Goal: Information Seeking & Learning: Learn about a topic

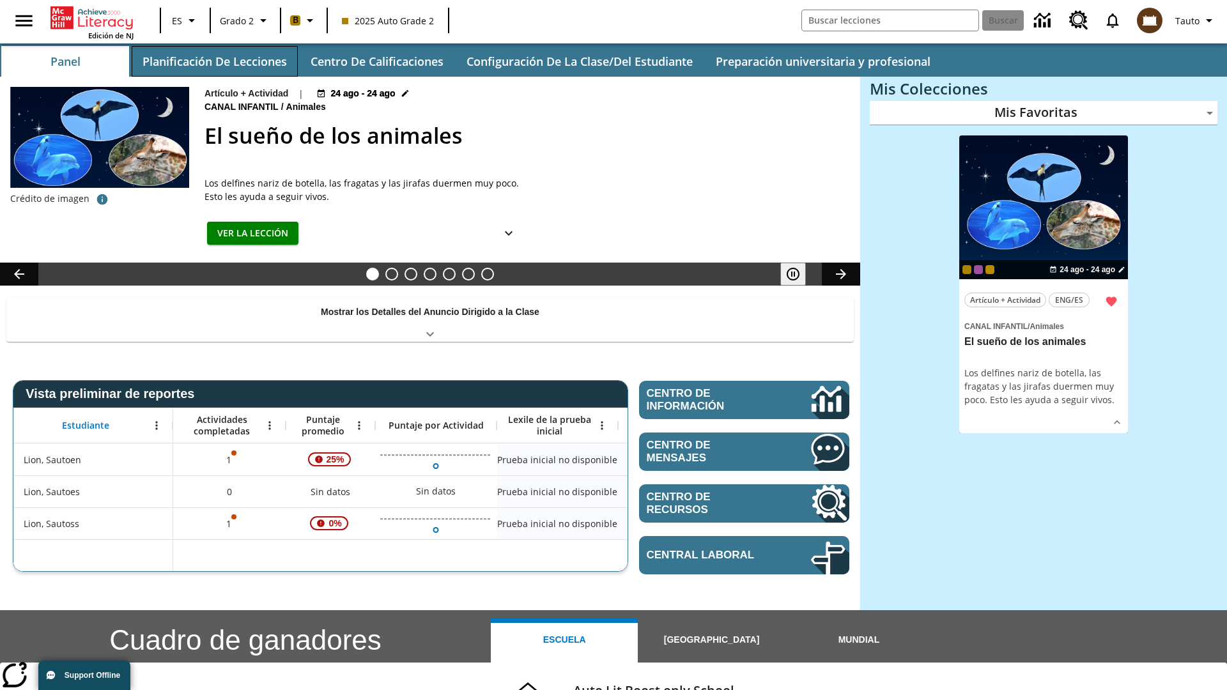
click at [214, 61] on button "Planificación de lecciones" at bounding box center [215, 61] width 166 height 31
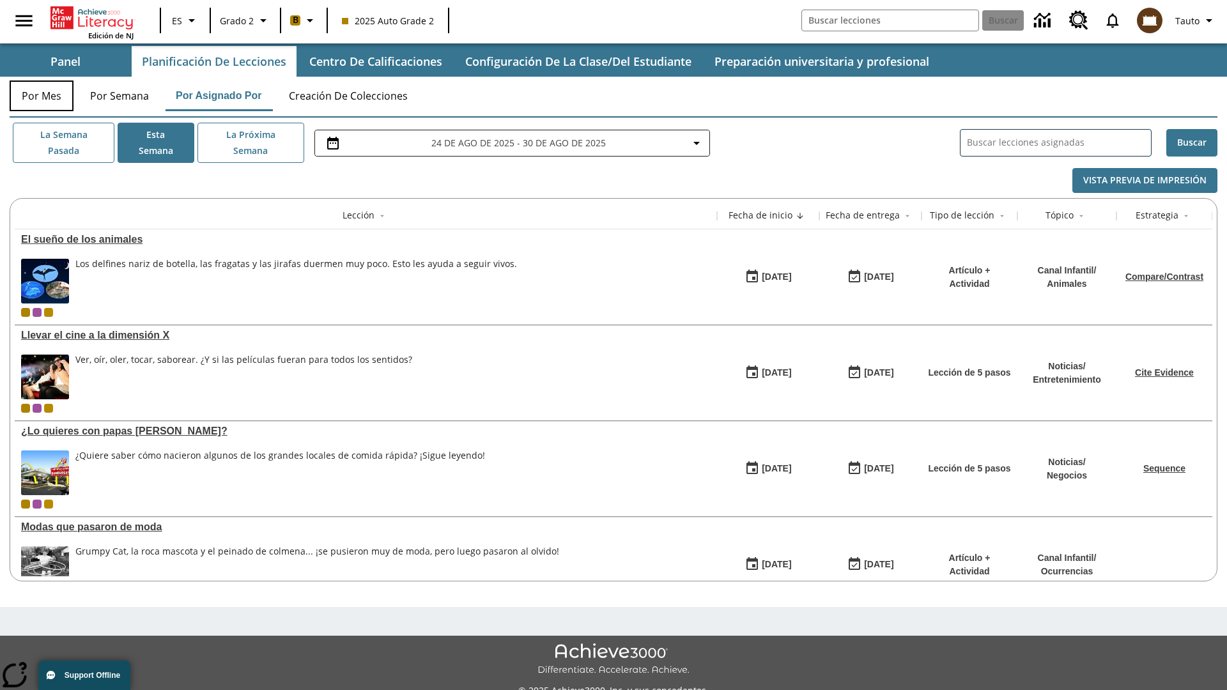
click at [42, 96] on button "Por mes" at bounding box center [42, 96] width 64 height 31
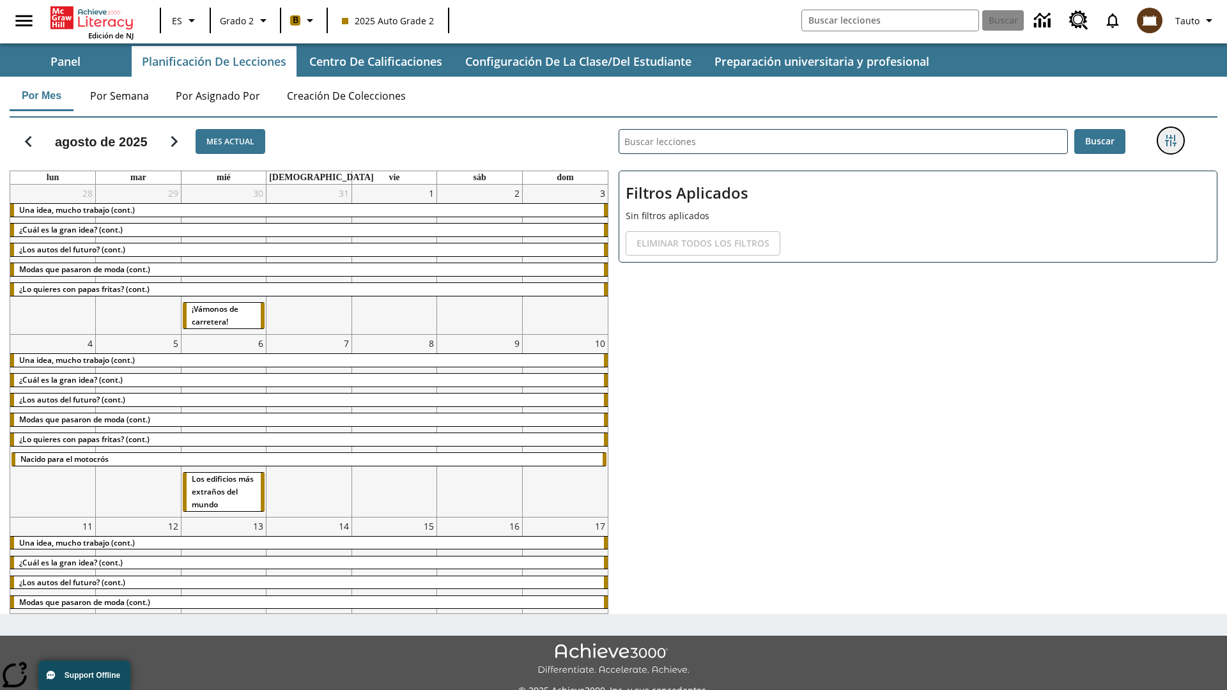
click at [1170, 141] on icon "Menú lateral de filtros" at bounding box center [1171, 141] width 12 height 12
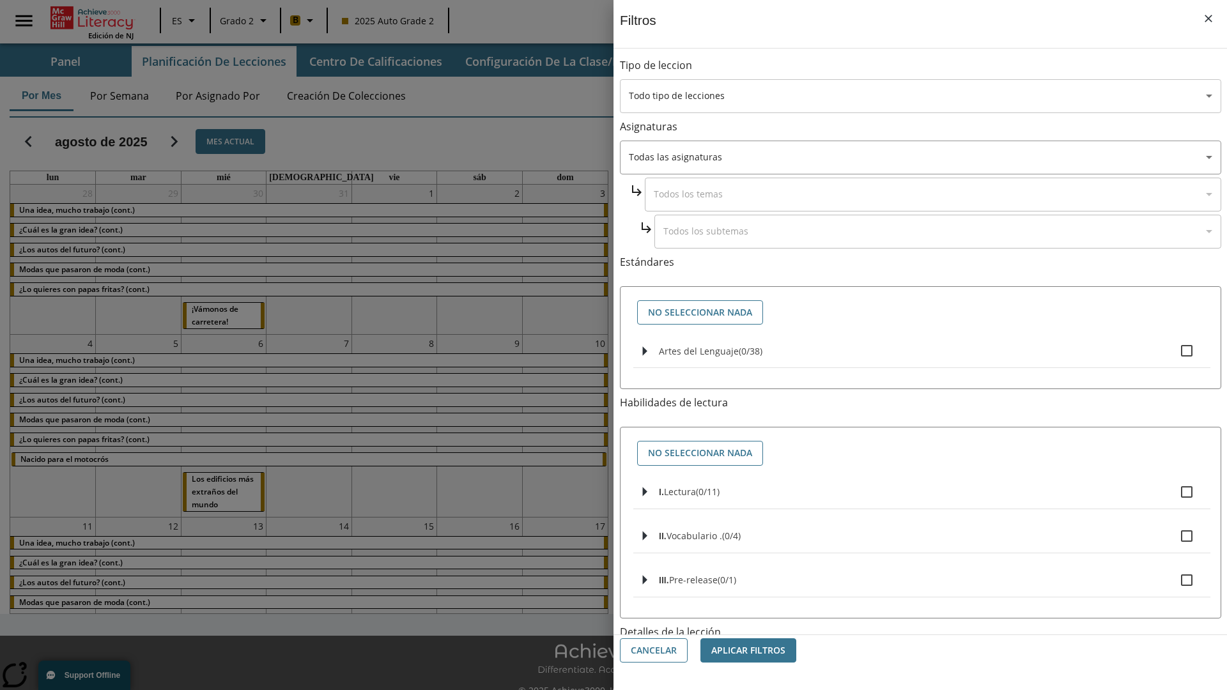
click at [920, 96] on body "[MEDICAL_DATA] al contenido principal Edición de NJ ES Grado 2 B 2025 Auto Grad…" at bounding box center [613, 359] width 1227 height 718
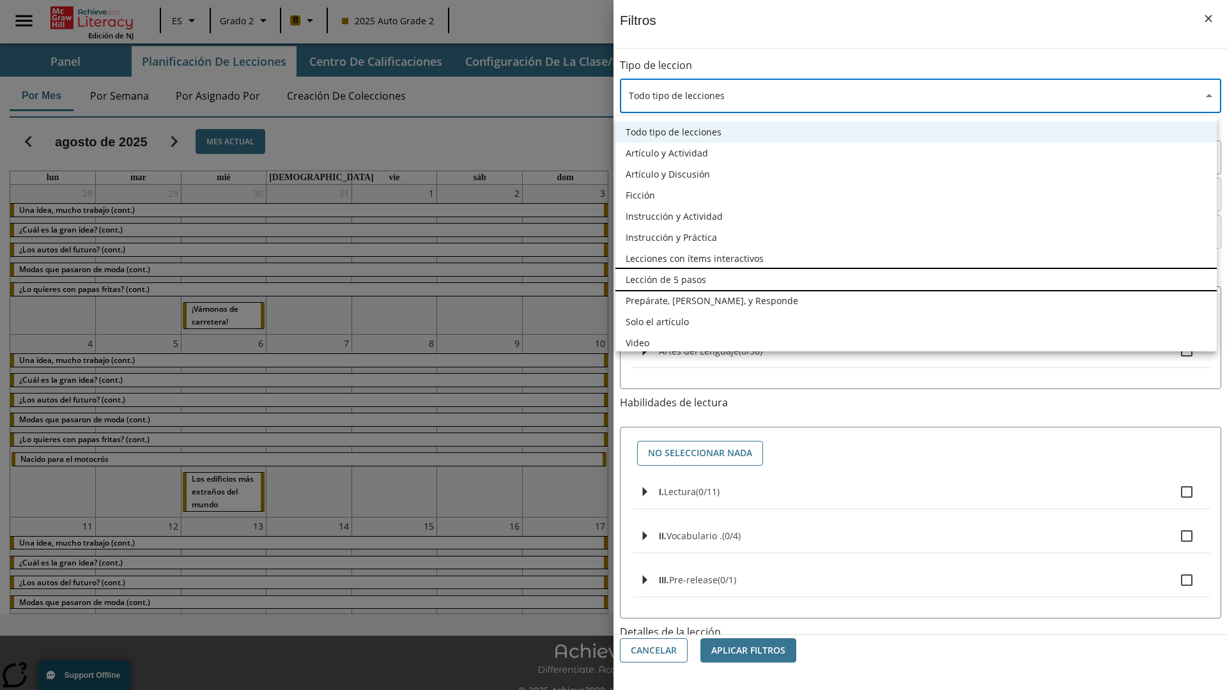
click at [916, 279] on li "Lección de 5 pasos" at bounding box center [915, 279] width 601 height 21
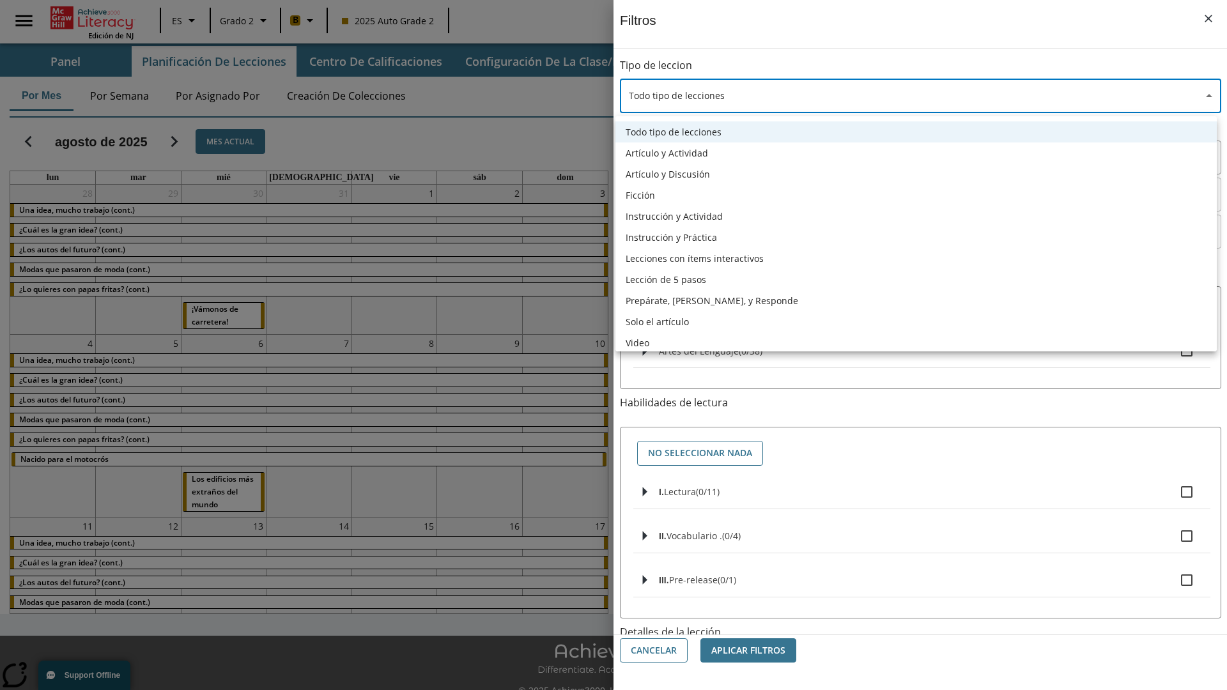
type input "1"
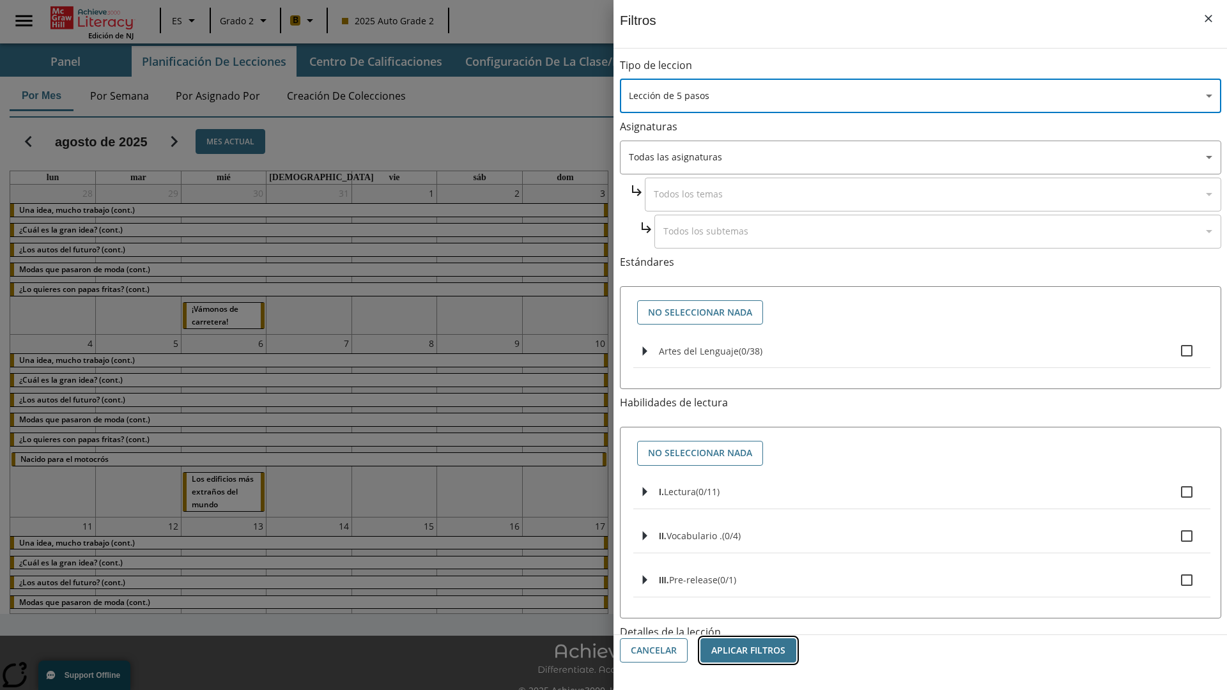
click at [748, 651] on button "Aplicar Filtros" at bounding box center [748, 650] width 96 height 25
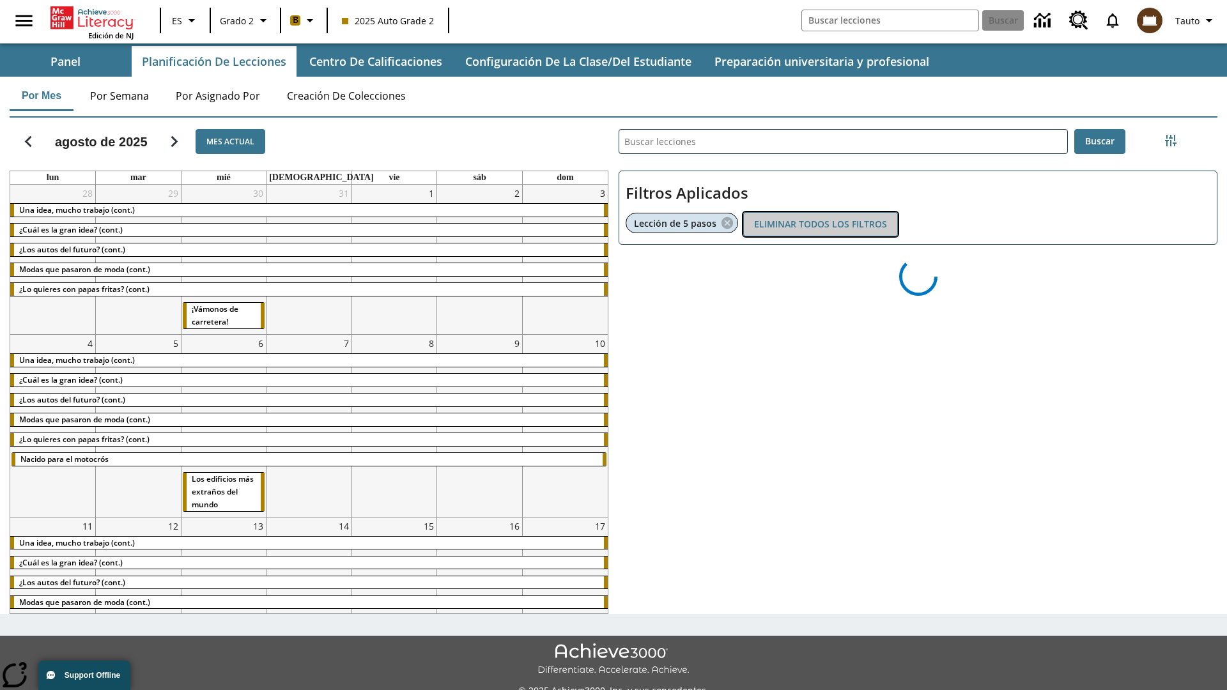
click at [821, 224] on button "Eliminar todos los filtros" at bounding box center [820, 224] width 155 height 25
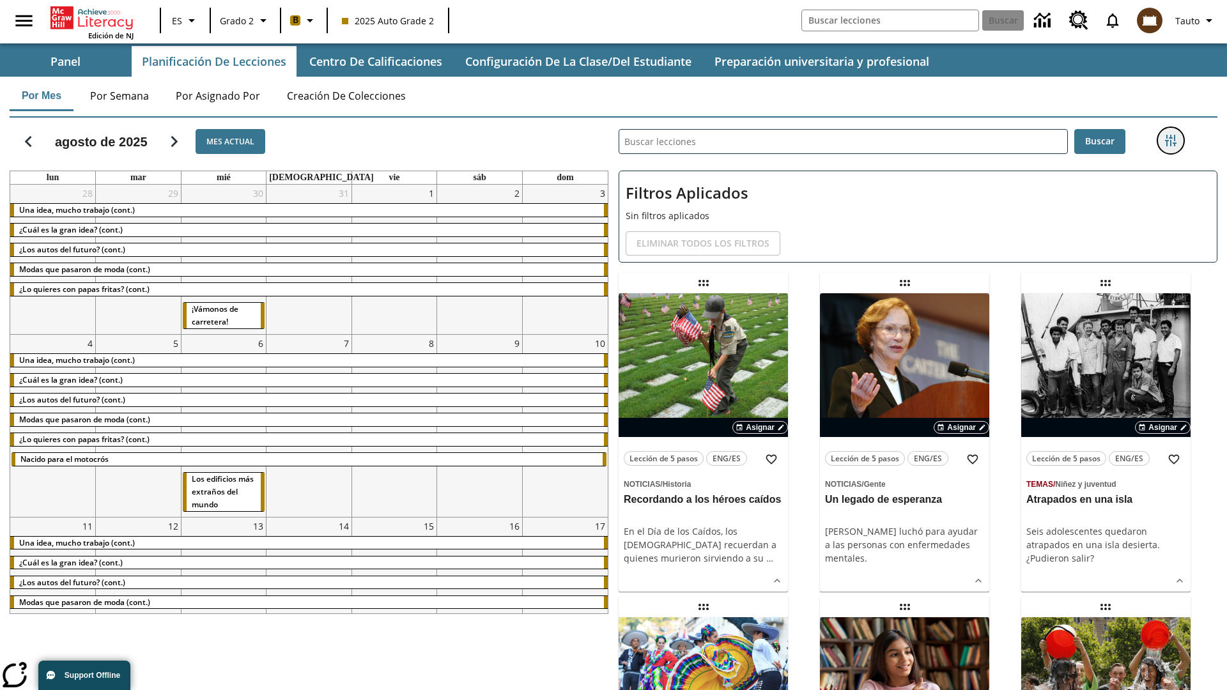
click at [1170, 141] on icon "Menú lateral de filtros" at bounding box center [1171, 141] width 12 height 12
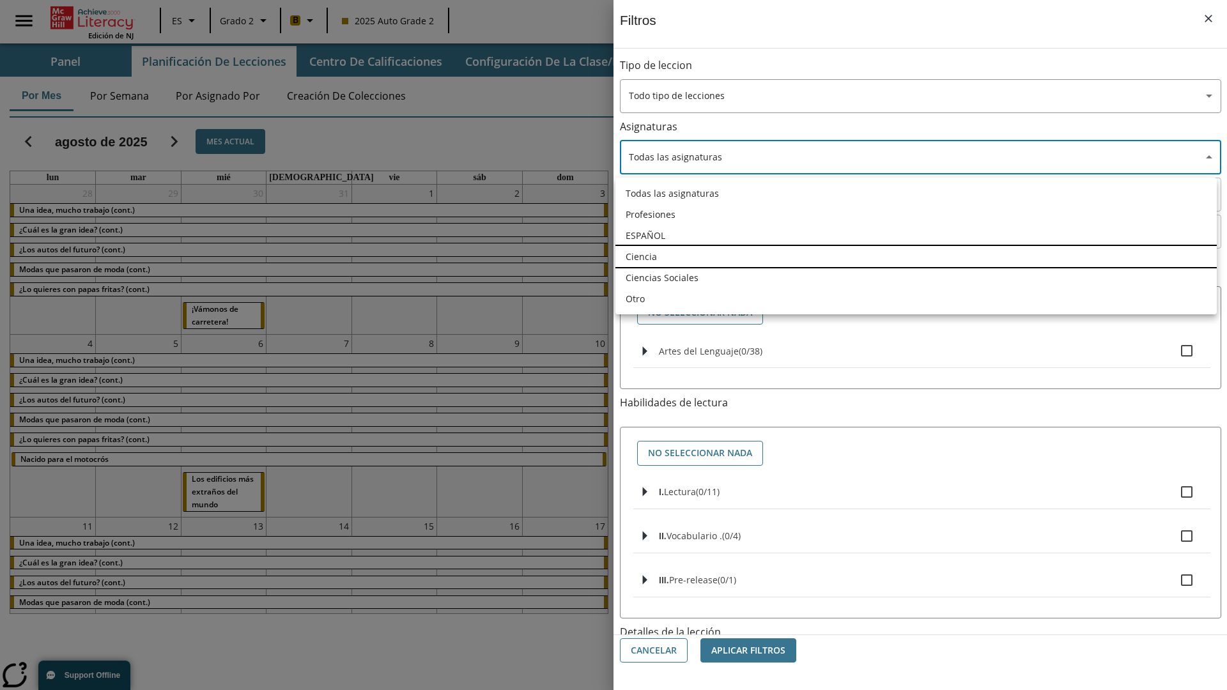
click at [916, 256] on li "Ciencia" at bounding box center [915, 256] width 601 height 21
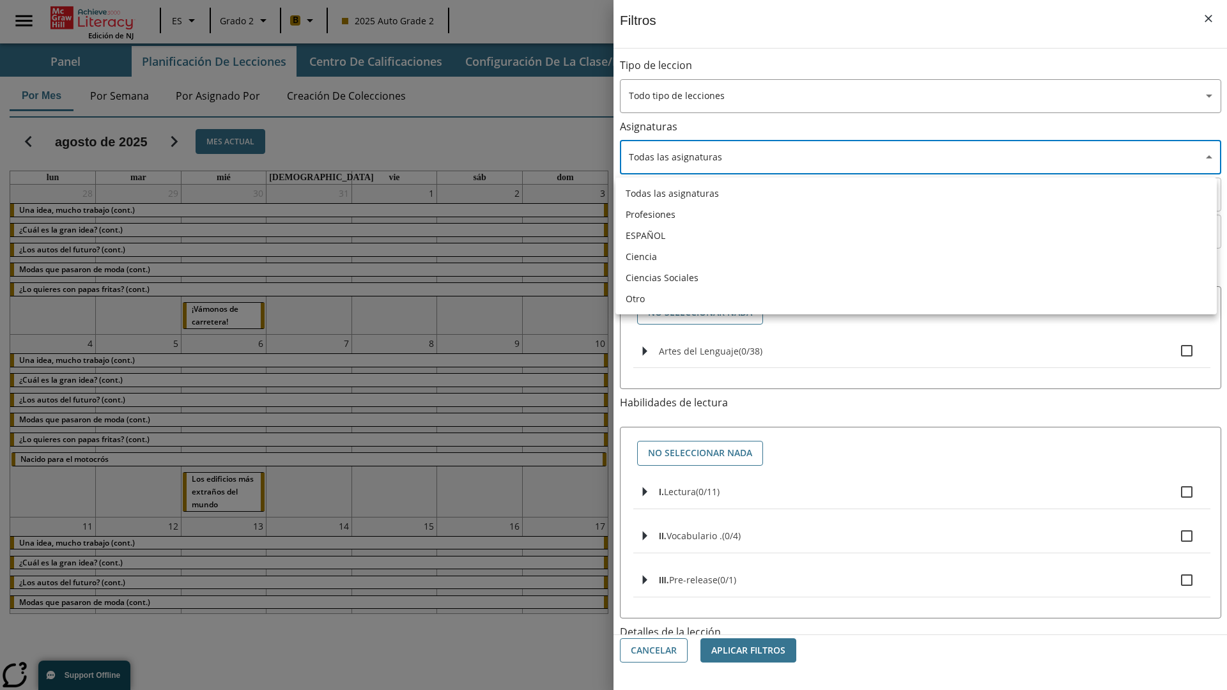
type input "2"
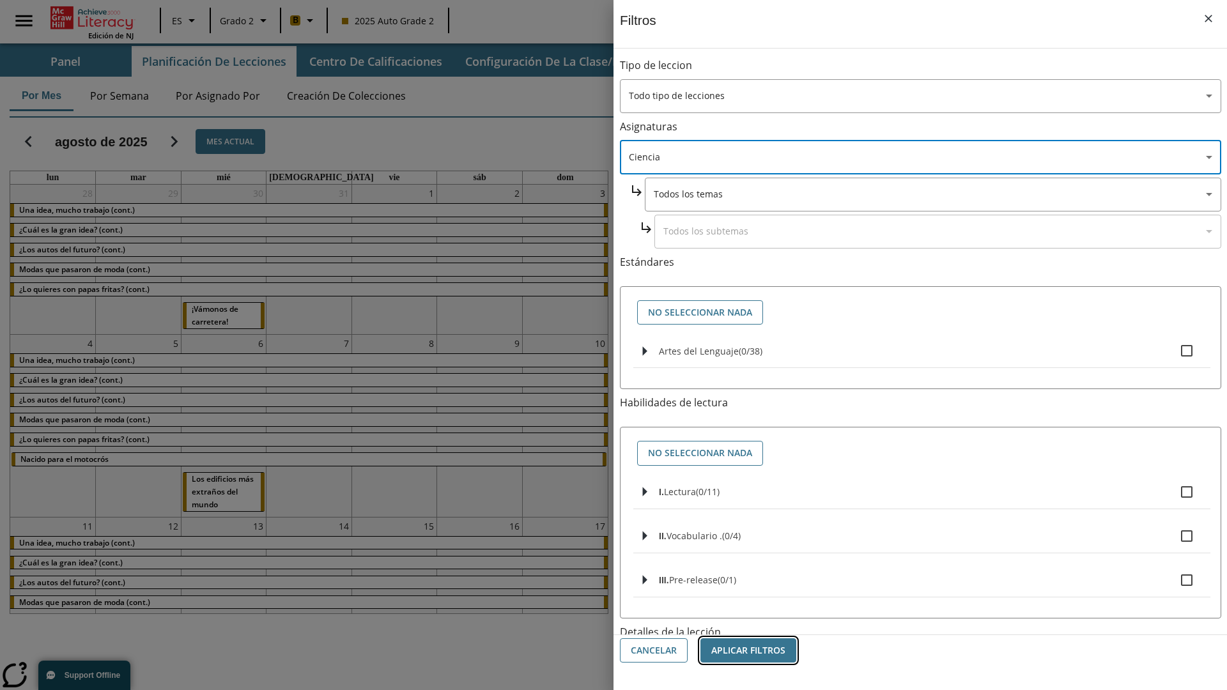
click at [748, 651] on button "Aplicar Filtros" at bounding box center [748, 650] width 96 height 25
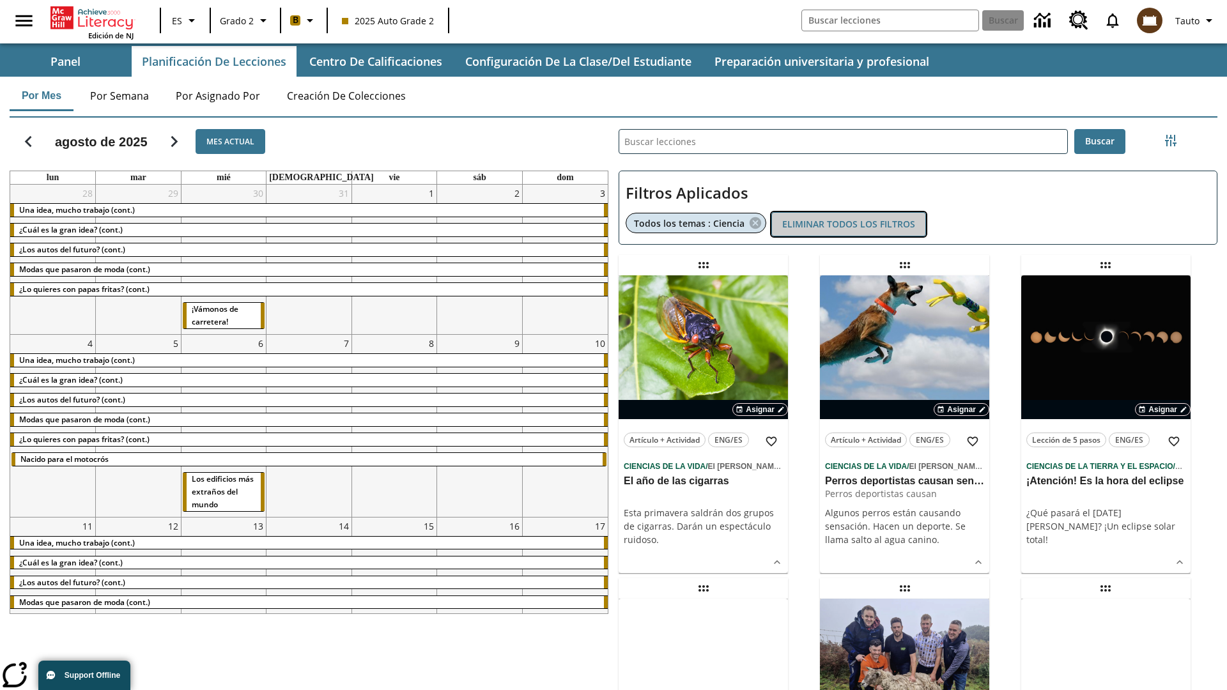
click at [849, 224] on button "Eliminar todos los filtros" at bounding box center [848, 224] width 155 height 25
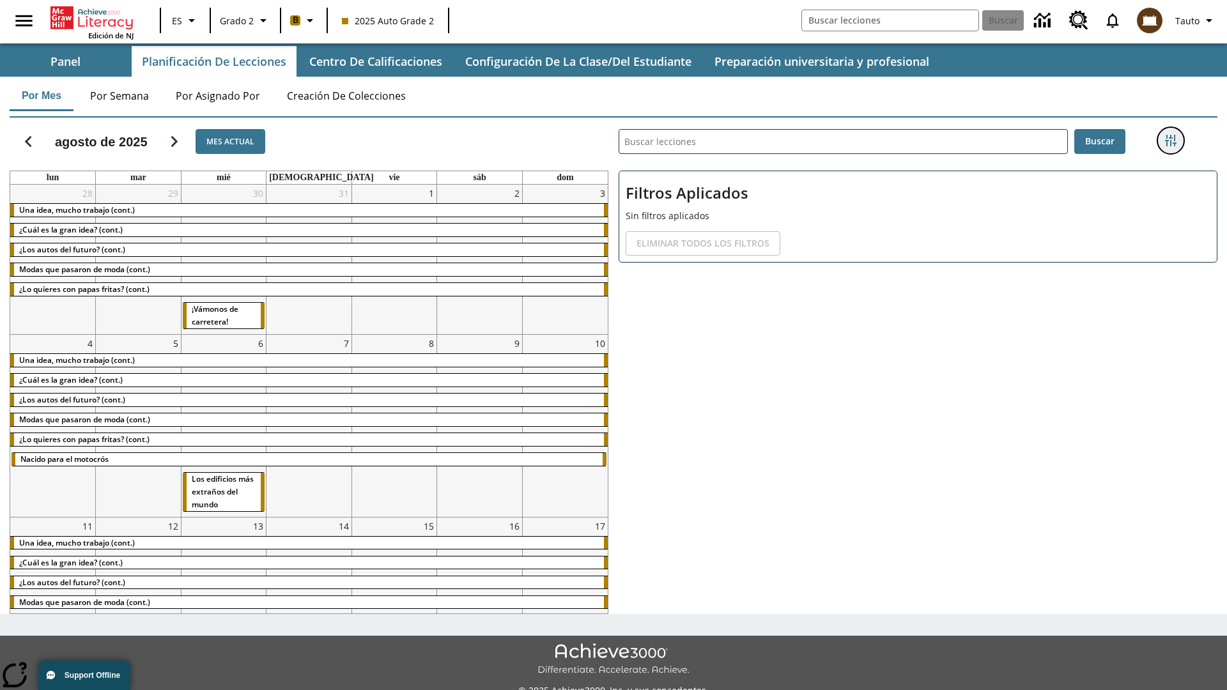
click at [1170, 141] on icon "Menú lateral de filtros" at bounding box center [1171, 141] width 12 height 12
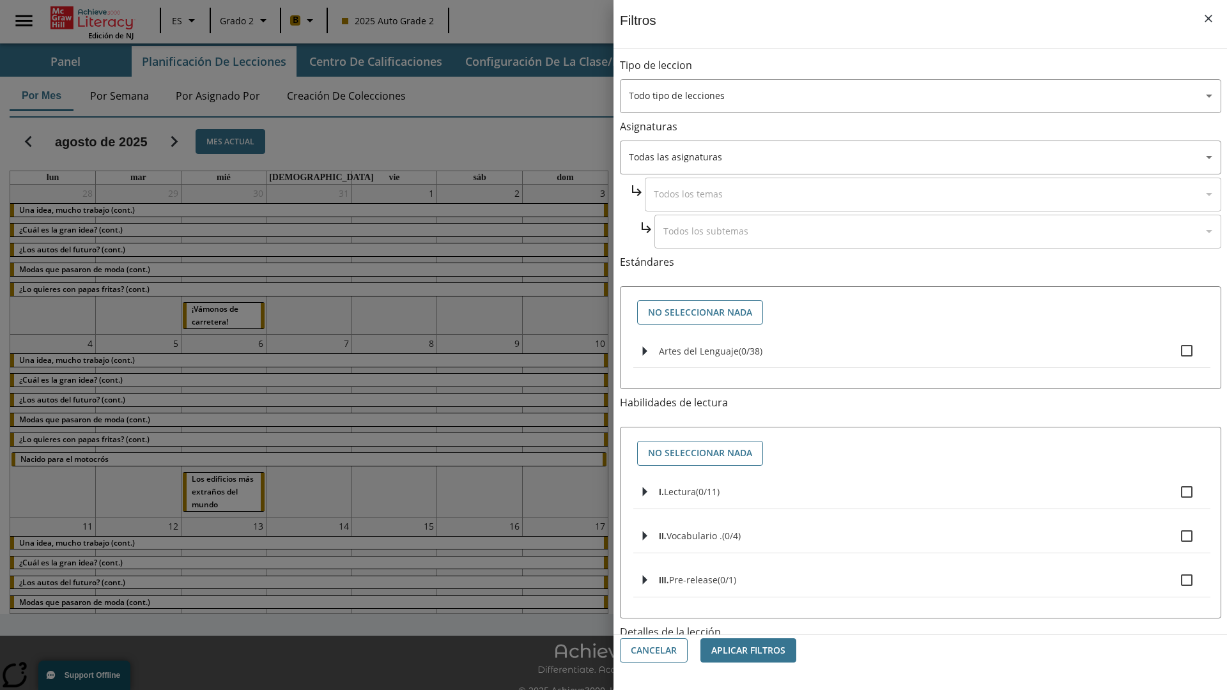
click at [699, 351] on span "Artes del Lenguaje" at bounding box center [699, 351] width 80 height 12
click at [1173, 351] on input "Artes del Lenguaje ( 0 / 38 )" at bounding box center [1186, 350] width 27 height 27
checkbox input "true"
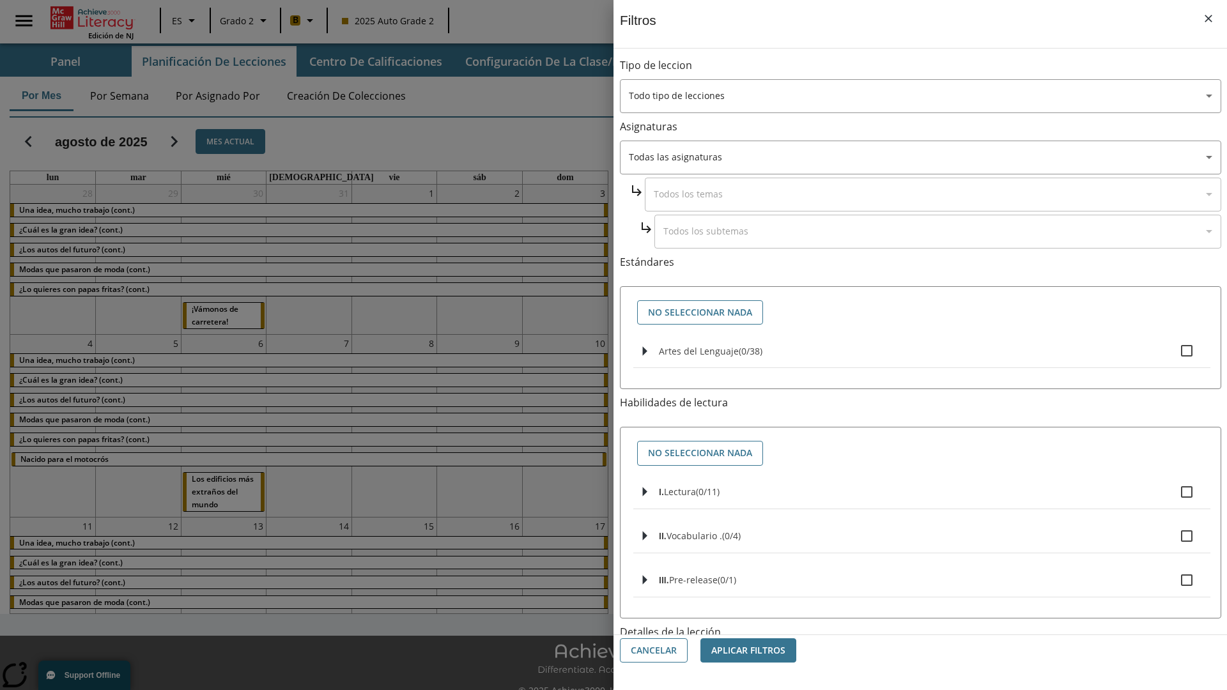
checkbox input "true"
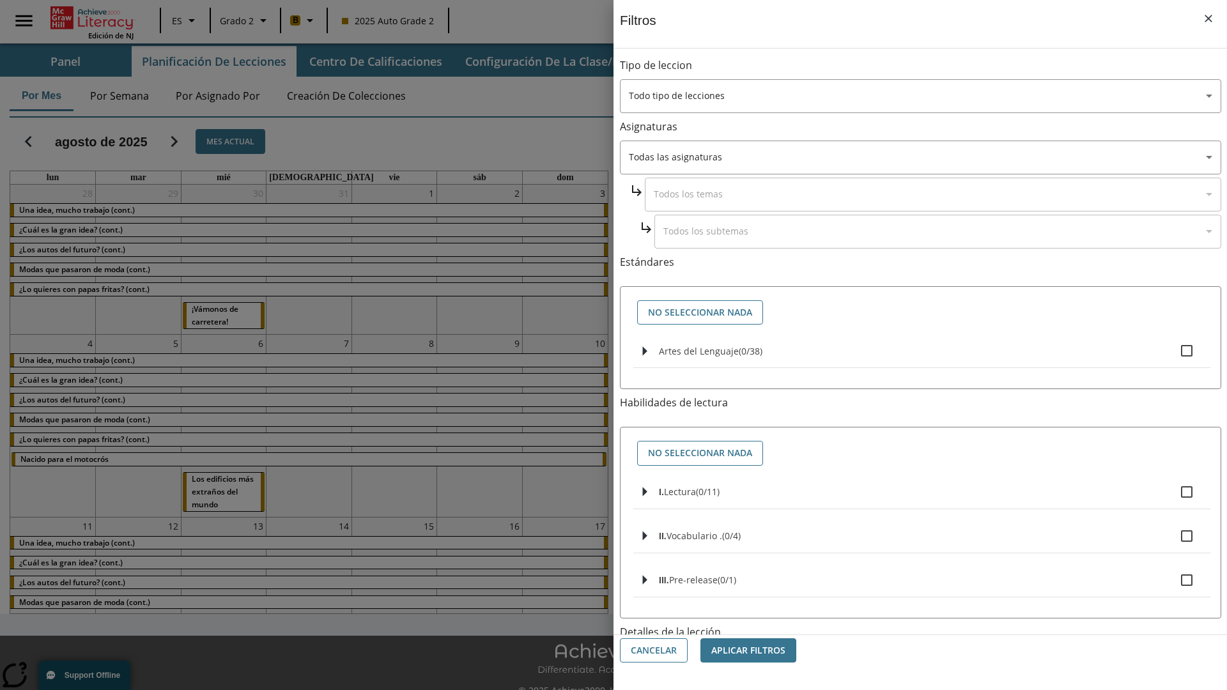
checkbox input "true"
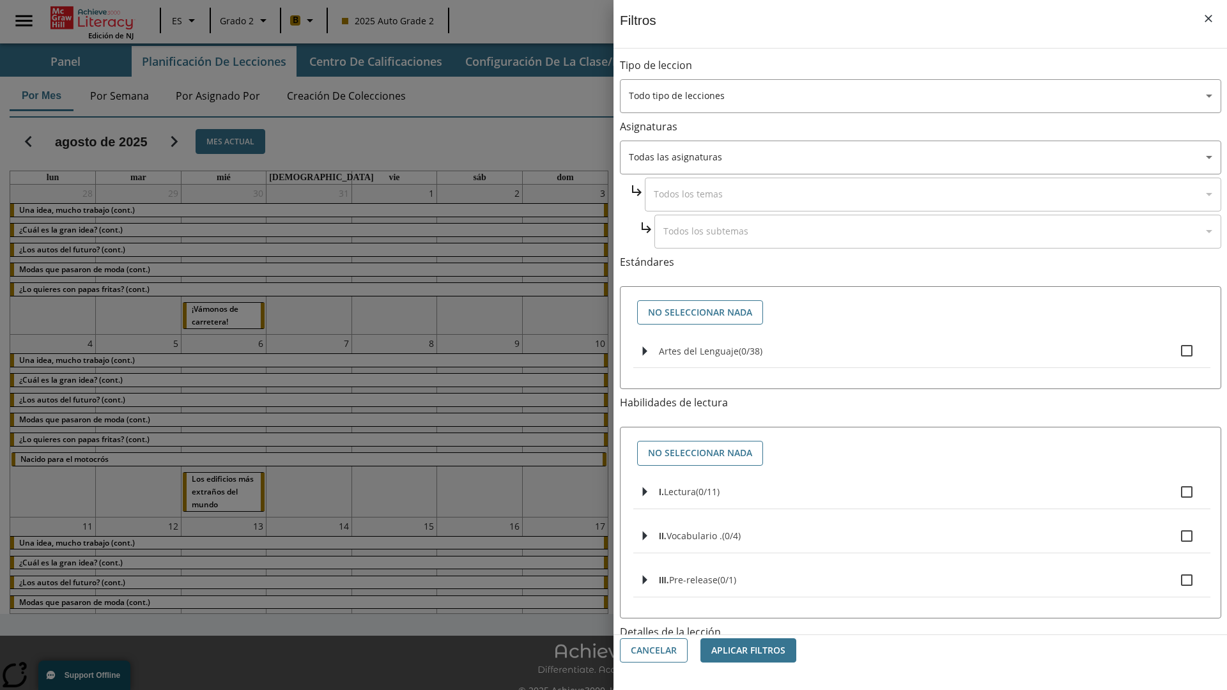
checkbox input "true"
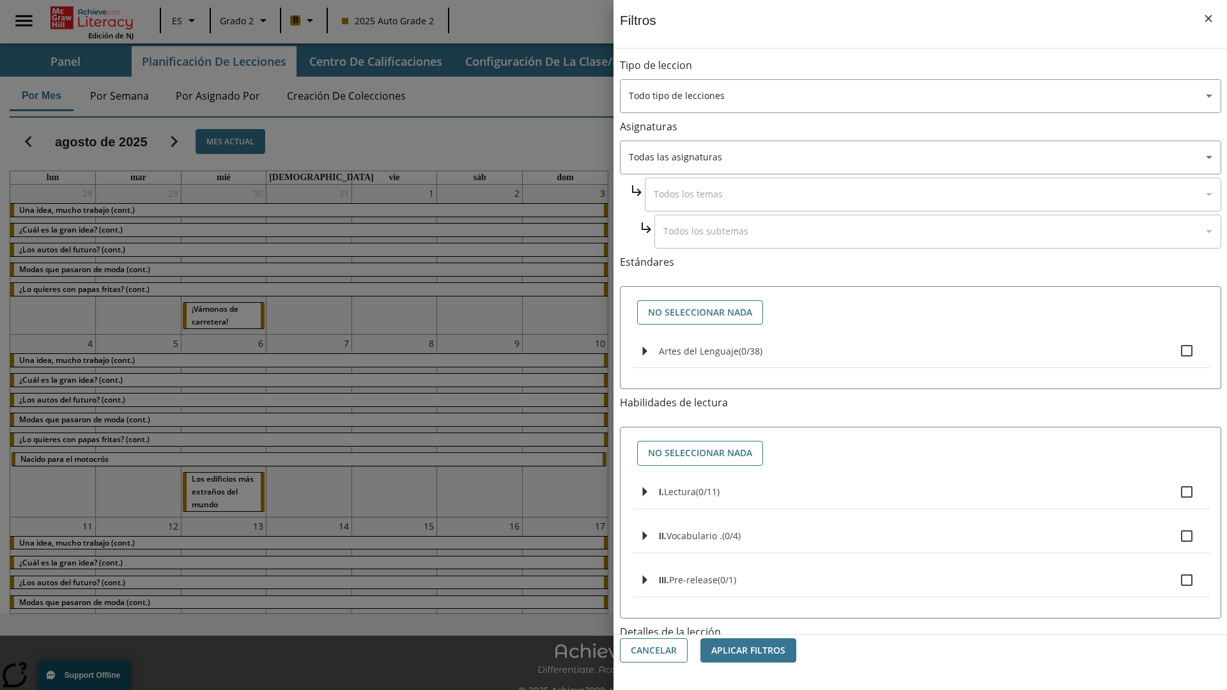
checkbox input "true"
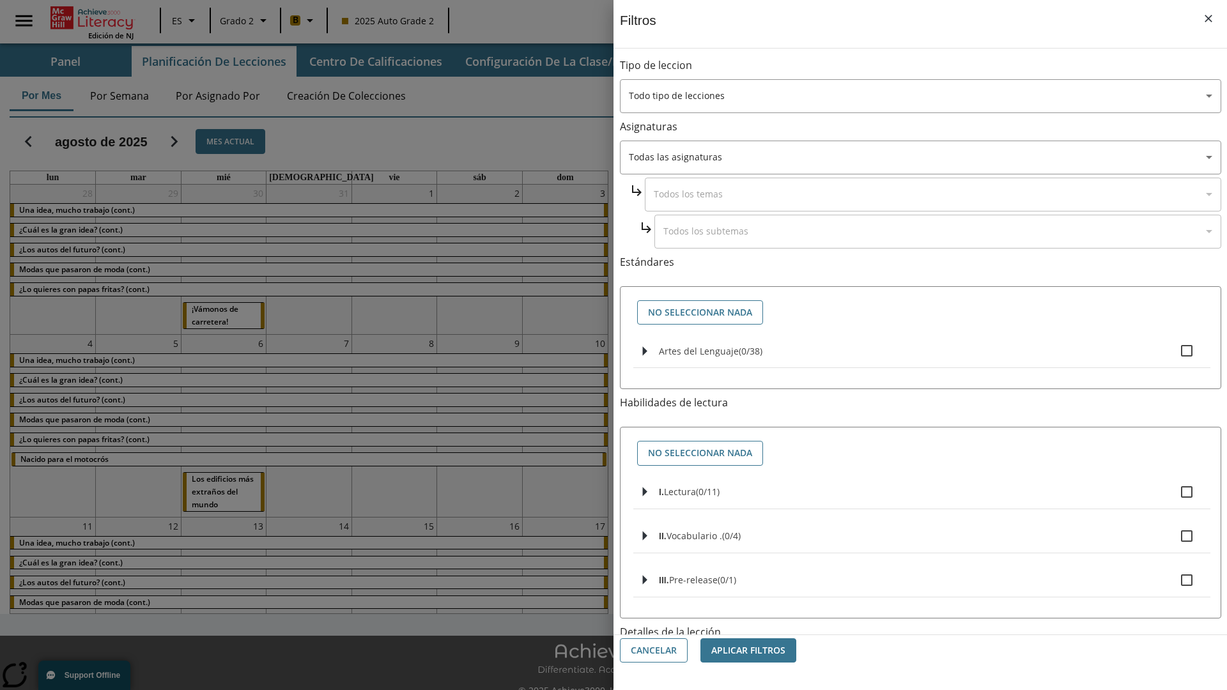
checkbox input "true"
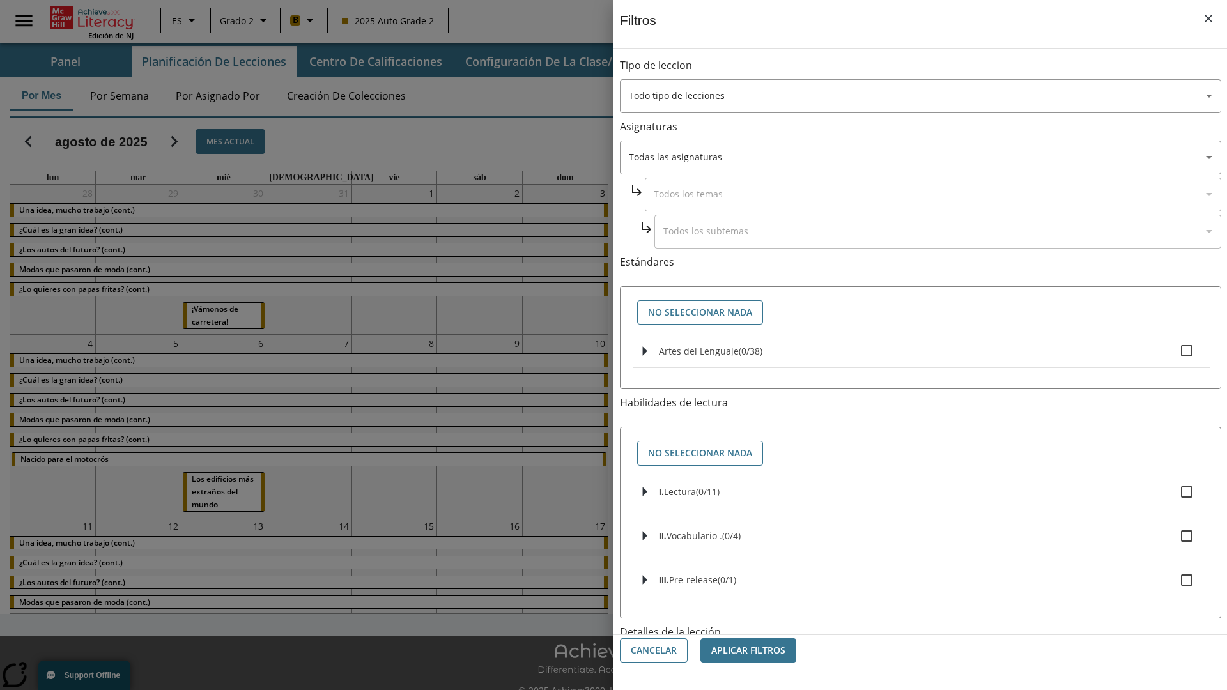
checkbox input "true"
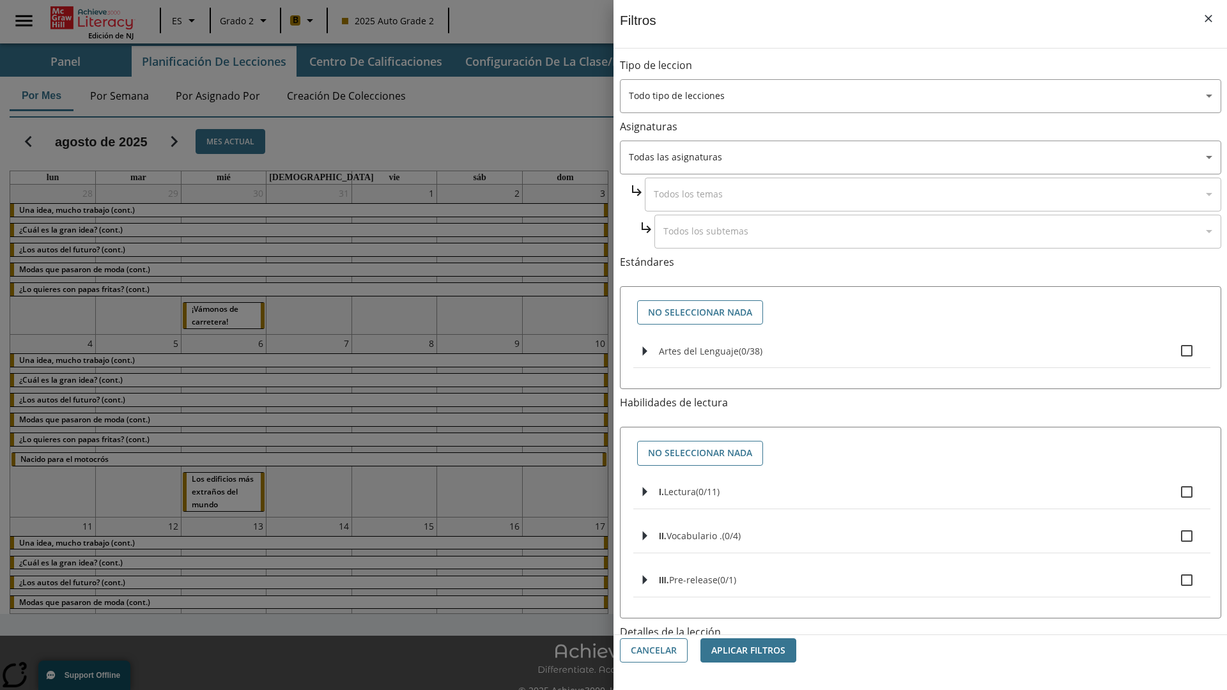
checkbox input "true"
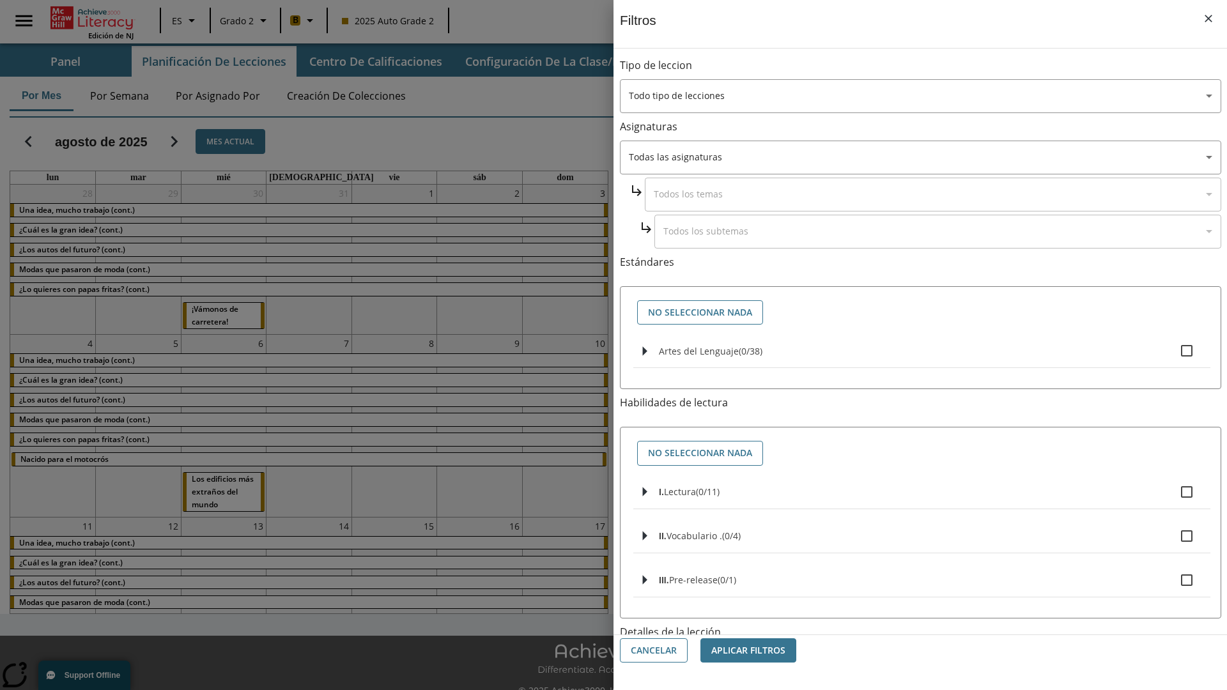
checkbox input "true"
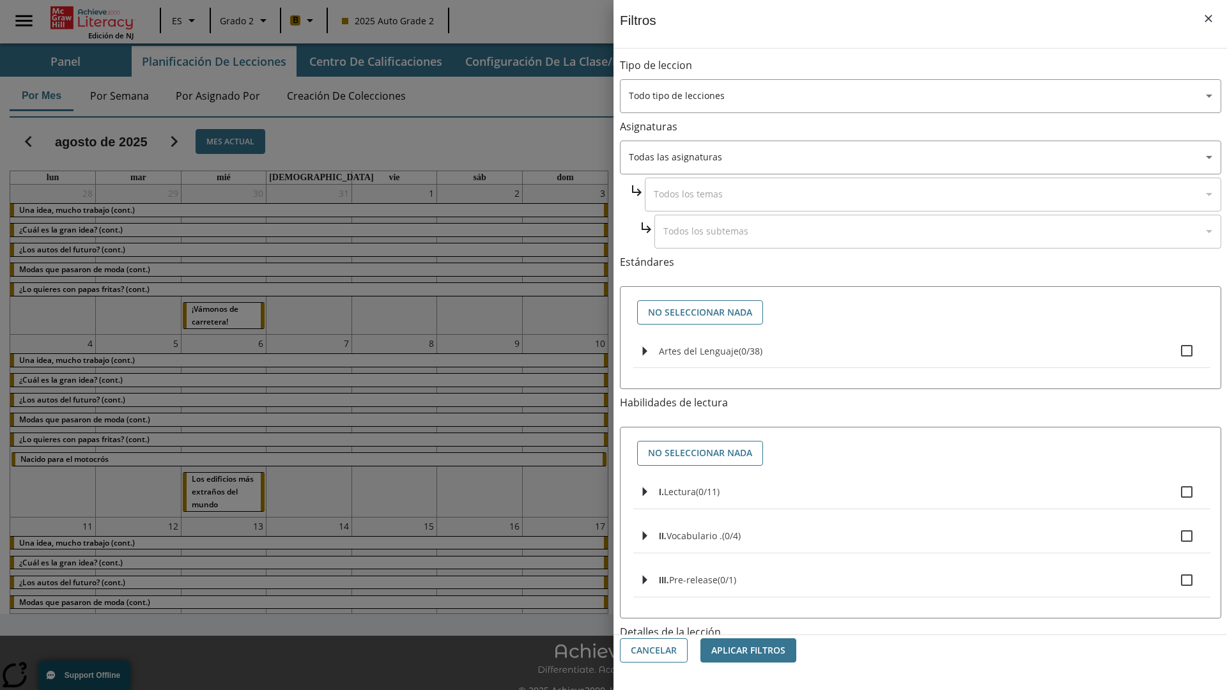
checkbox input "true"
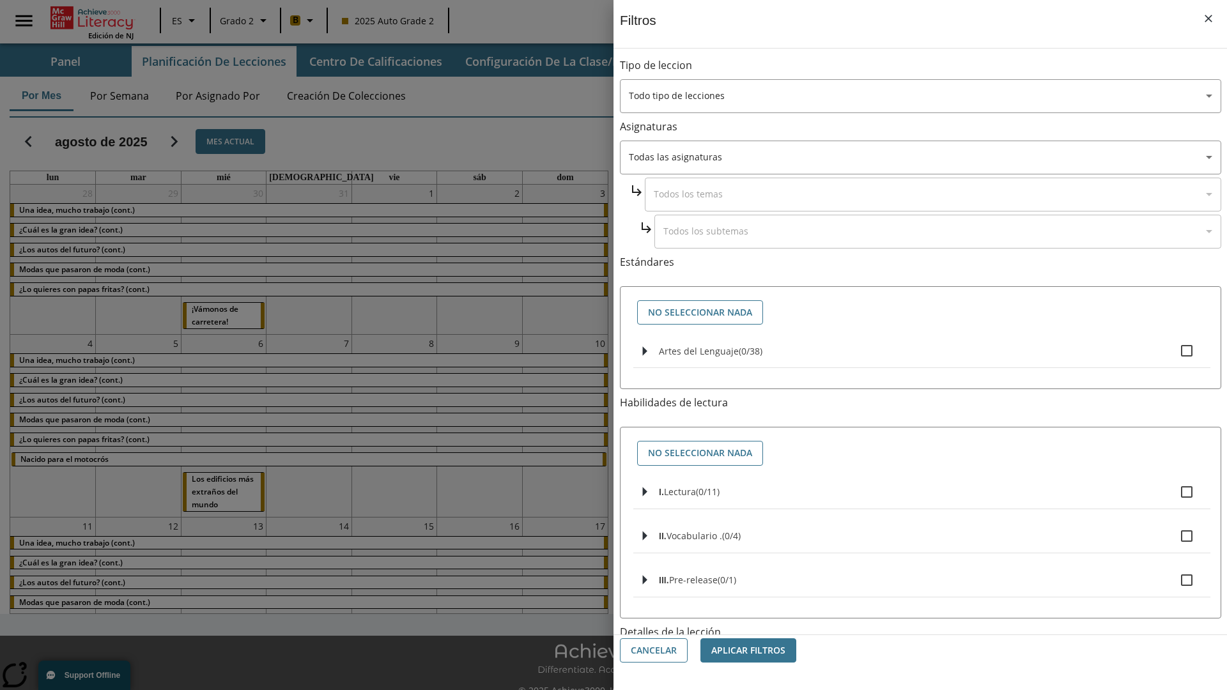
checkbox input "true"
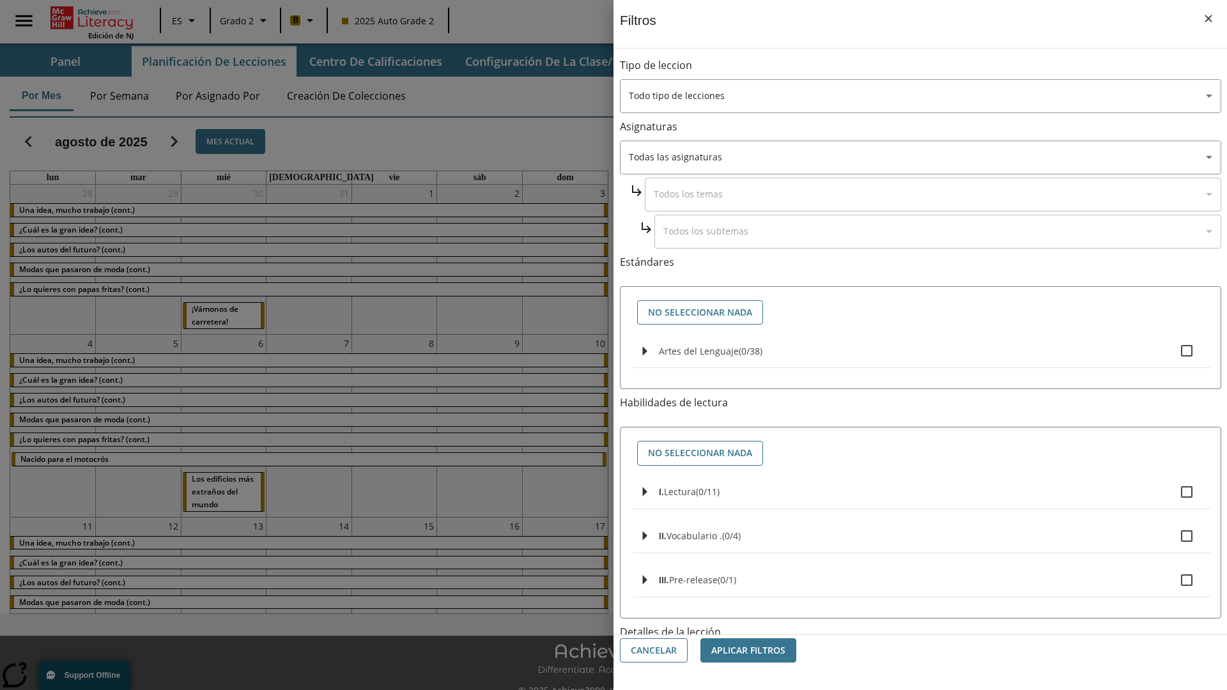
checkbox input "true"
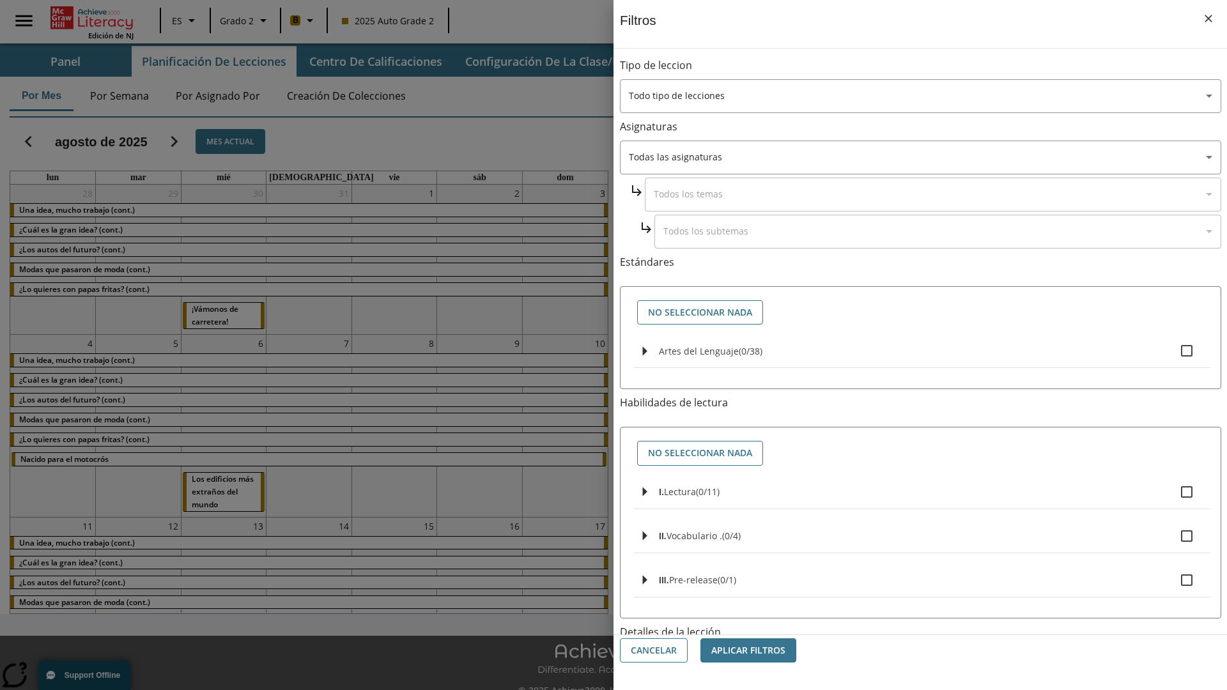
checkbox input "true"
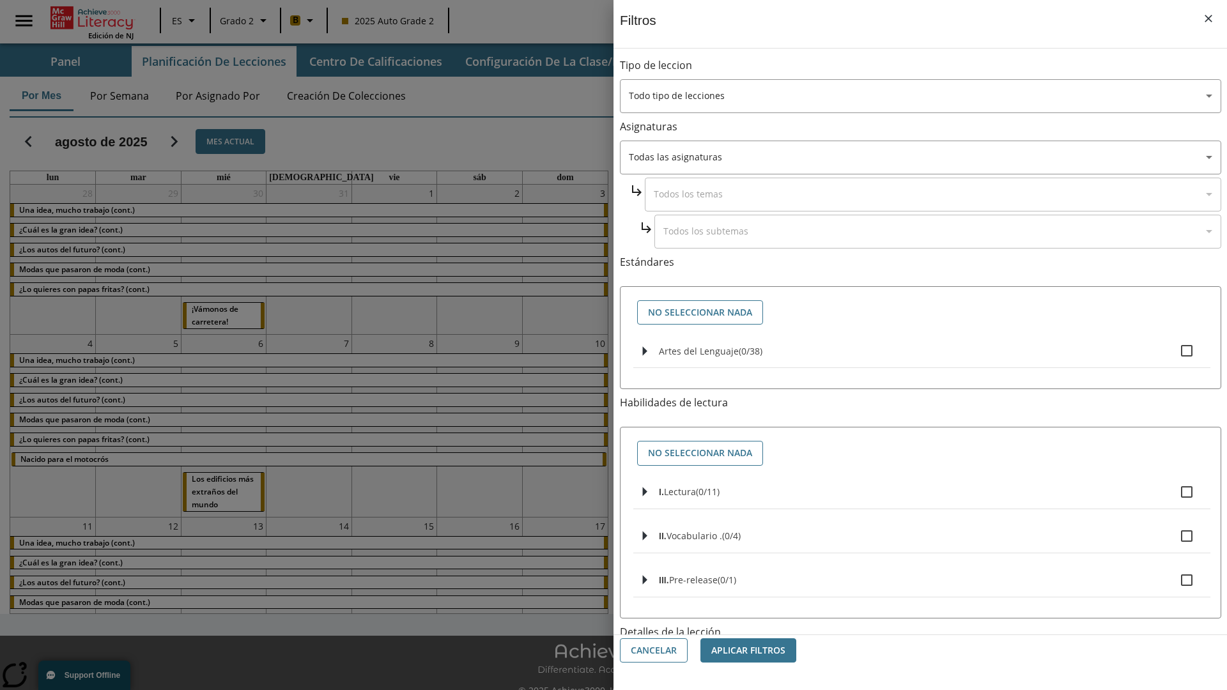
checkbox input "true"
click at [748, 651] on button "Aplicar Filtros" at bounding box center [748, 650] width 96 height 25
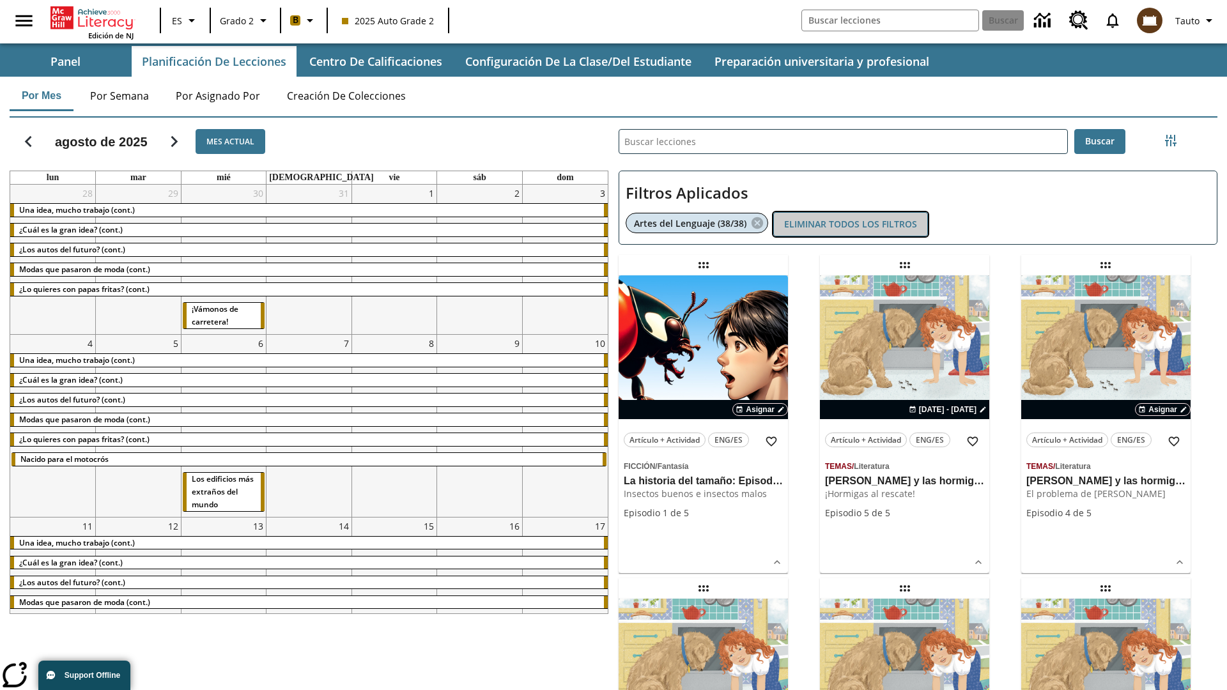
click at [851, 224] on button "Eliminar todos los filtros" at bounding box center [850, 224] width 155 height 25
click at [1170, 141] on icon "Menú lateral de filtros" at bounding box center [1171, 141] width 12 height 12
